Goal: Transaction & Acquisition: Purchase product/service

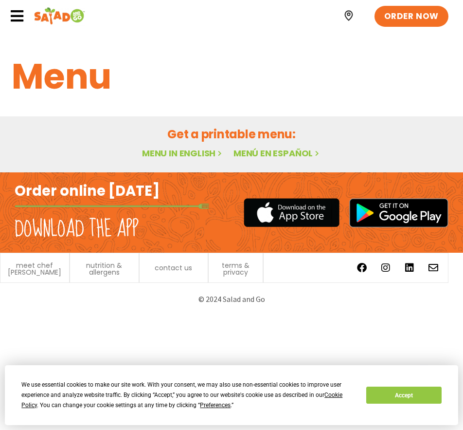
click at [189, 156] on link "Menu in English" at bounding box center [183, 153] width 82 height 12
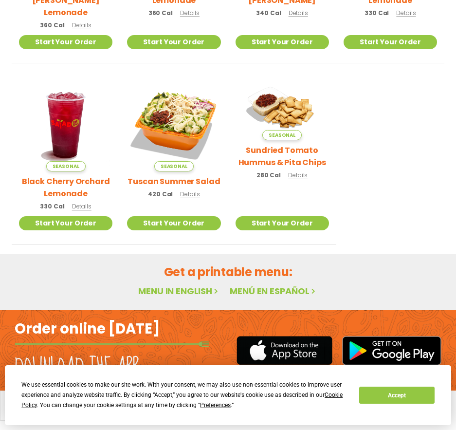
scroll to position [376, 0]
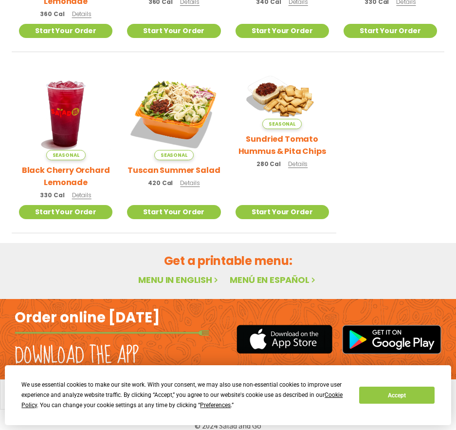
click at [209, 164] on h2 "Tuscan Summer Salad" at bounding box center [174, 170] width 92 height 12
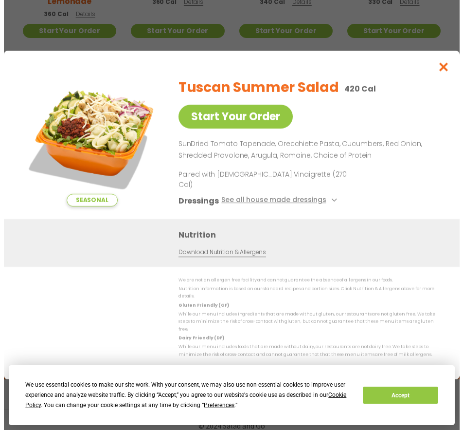
scroll to position [377, 0]
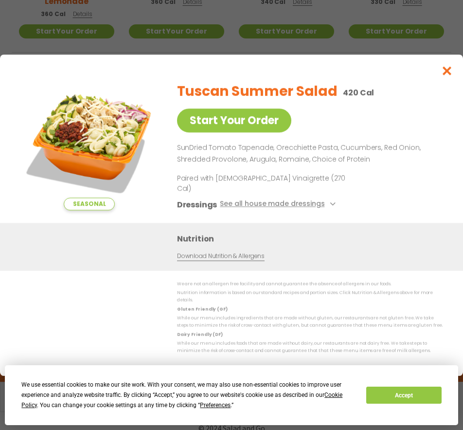
click at [206, 102] on h2 "Tuscan Summer Salad" at bounding box center [257, 91] width 161 height 20
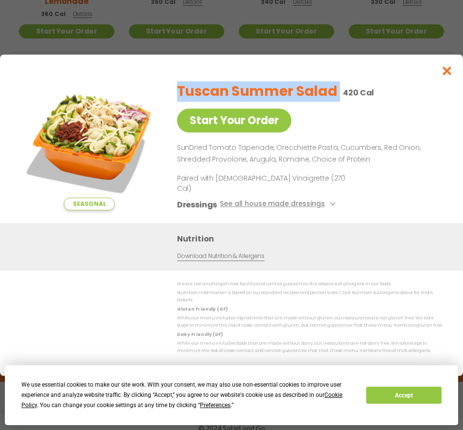
click at [206, 102] on h2 "Tuscan Summer Salad" at bounding box center [257, 91] width 161 height 20
copy h2 "Tuscan Summer Salad"
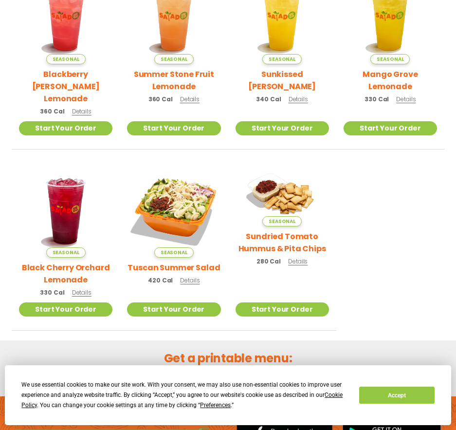
scroll to position [376, 0]
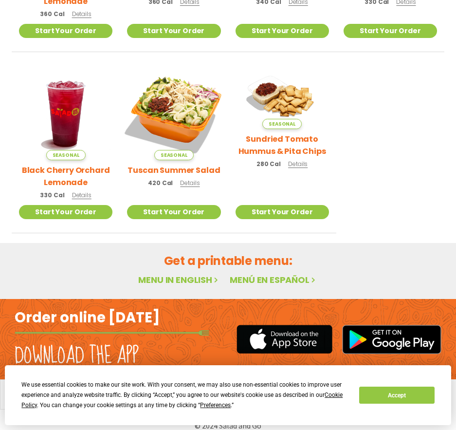
click at [180, 95] on img at bounding box center [174, 113] width 110 height 110
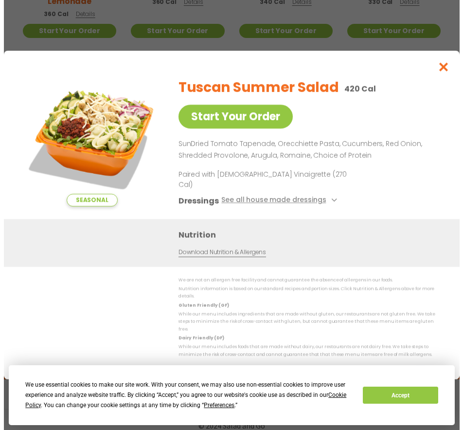
scroll to position [377, 0]
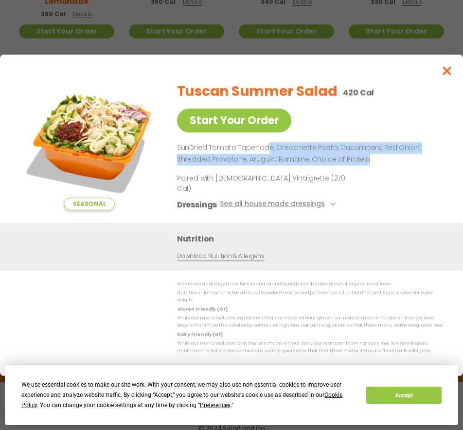
drag, startPoint x: 268, startPoint y: 160, endPoint x: 378, endPoint y: 172, distance: 110.6
click at [378, 165] on p "SunDried Tomato Tapenade, Orecchiette Pasta, Cucumbers, Red Onion, Shredded Pro…" at bounding box center [308, 153] width 263 height 23
click at [377, 165] on p "SunDried Tomato Tapenade, Orecchiette Pasta, Cucumbers, Red Onion, Shredded Pro…" at bounding box center [308, 153] width 263 height 23
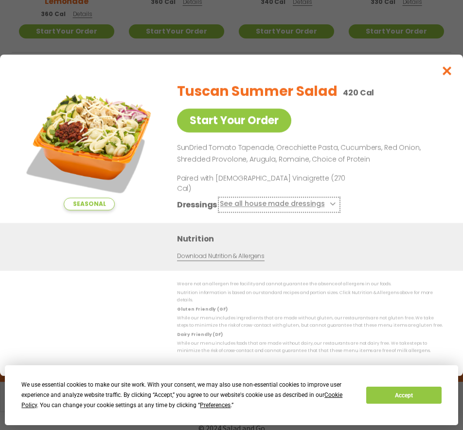
click at [327, 200] on button "See all house made dressings" at bounding box center [279, 204] width 118 height 12
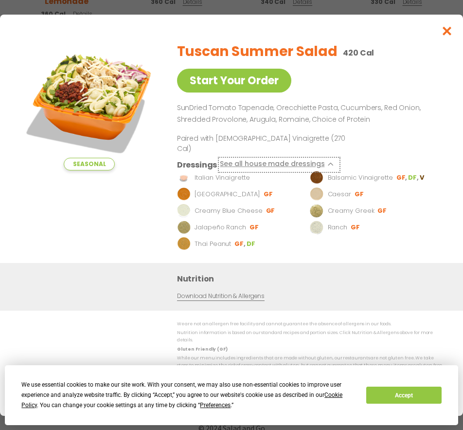
click at [330, 160] on button "See all house made dressings" at bounding box center [279, 164] width 118 height 12
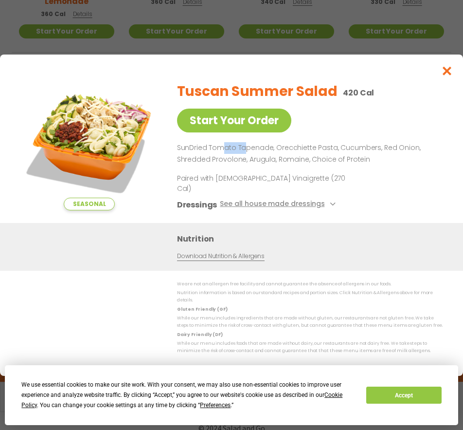
drag, startPoint x: 224, startPoint y: 158, endPoint x: 243, endPoint y: 157, distance: 19.5
click at [243, 157] on p "SunDried Tomato Tapenade, Orecchiette Pasta, Cucumbers, Red Onion, Shredded Pro…" at bounding box center [308, 153] width 263 height 23
click at [247, 157] on p "SunDried Tomato Tapenade, Orecchiette Pasta, Cucumbers, Red Onion, Shredded Pro…" at bounding box center [308, 153] width 263 height 23
drag, startPoint x: 274, startPoint y: 154, endPoint x: 332, endPoint y: 155, distance: 58.4
click at [332, 155] on p "SunDried Tomato Tapenade, Orecchiette Pasta, Cucumbers, Red Onion, Shredded Pro…" at bounding box center [308, 153] width 263 height 23
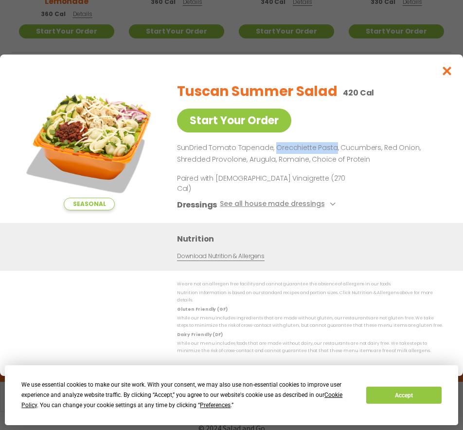
copy p "Orecchiette Pasta"
click at [230, 165] on p "SunDried Tomato Tapenade, Orecchiette Pasta, Cucumbers, Red Onion, Shredded Pro…" at bounding box center [308, 153] width 263 height 23
drag, startPoint x: 263, startPoint y: 156, endPoint x: 176, endPoint y: 157, distance: 87.6
click at [176, 157] on div "Seasonal Start Your Order Tuscan Summer Salad 420 Cal Start Your Order SunDried…" at bounding box center [231, 148] width 424 height 149
copy p "SunDried [PERSON_NAME]"
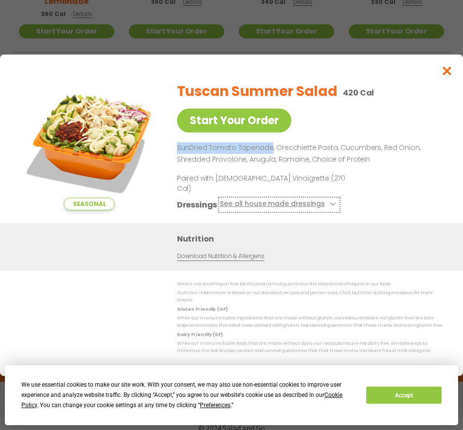
click at [325, 202] on button "See all house made dressings" at bounding box center [279, 204] width 118 height 12
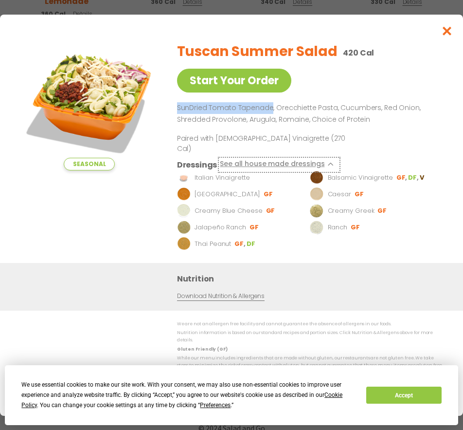
click at [330, 164] on icon at bounding box center [332, 164] width 4 height 4
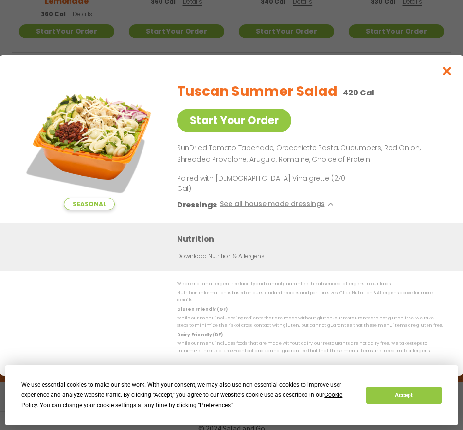
click at [314, 165] on p "SunDried Tomato Tapenade, Orecchiette Pasta, Cucumbers, Red Onion, Shredded Pro…" at bounding box center [308, 153] width 263 height 23
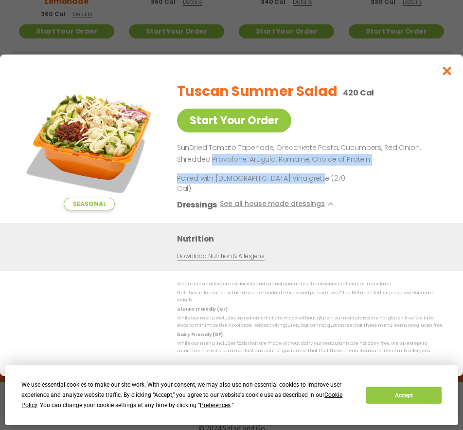
drag, startPoint x: 308, startPoint y: 186, endPoint x: 212, endPoint y: 163, distance: 98.7
click at [212, 163] on div "Tuscan Summer Salad 420 Cal Start Your Order SunDried Tomato Tapenade, Orecchie…" at bounding box center [308, 148] width 263 height 149
click at [233, 165] on p "SunDried Tomato Tapenade, Orecchiette Pasta, Cucumbers, Red Onion, Shredded Pro…" at bounding box center [308, 153] width 263 height 23
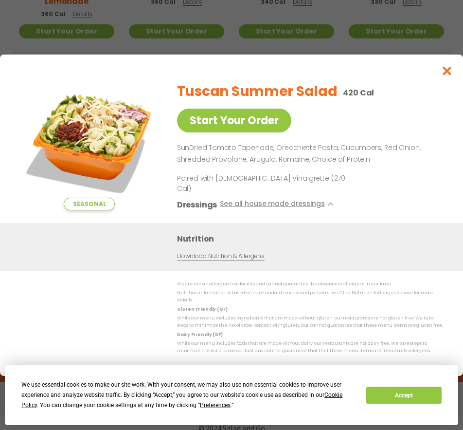
click at [253, 165] on p "SunDried Tomato Tapenade, Orecchiette Pasta, Cucumbers, Red Onion, Shredded Pro…" at bounding box center [308, 153] width 263 height 23
copy p "Arugula"
click at [234, 127] on link "Start Your Order" at bounding box center [234, 121] width 114 height 24
